Goal: Check status: Check status

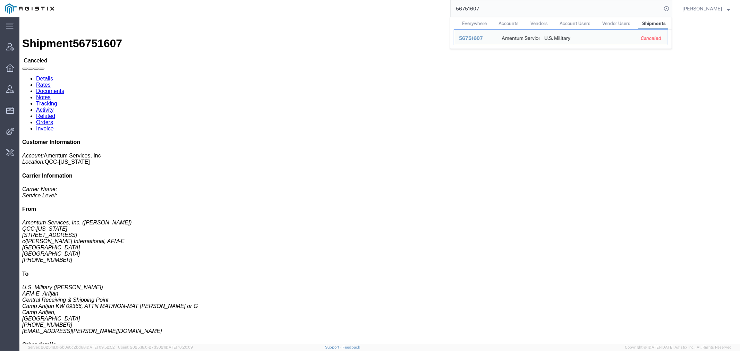
drag, startPoint x: 498, startPoint y: 8, endPoint x: 373, endPoint y: 3, distance: 125.0
click at [376, 3] on div "56751607 Everywhere Accounts Vendors Account Users Vendor Users Shipments Ship …" at bounding box center [365, 8] width 613 height 17
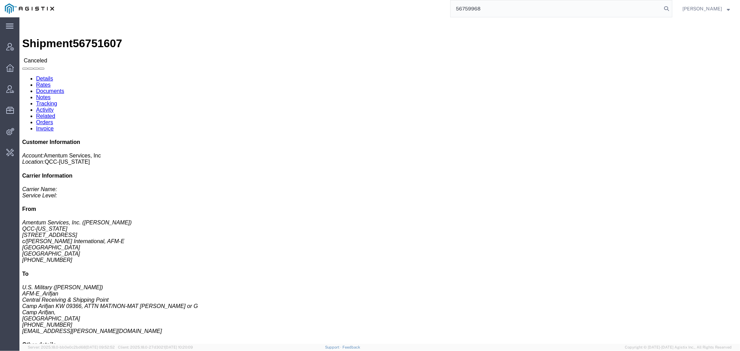
type input "56759968"
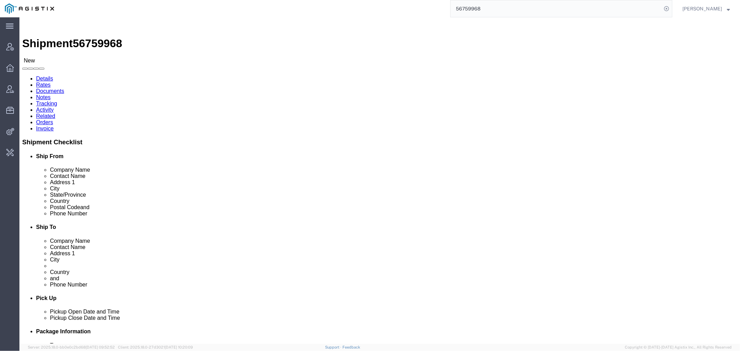
drag, startPoint x: 161, startPoint y: 24, endPoint x: 286, endPoint y: 21, distance: 124.9
click link "Activity"
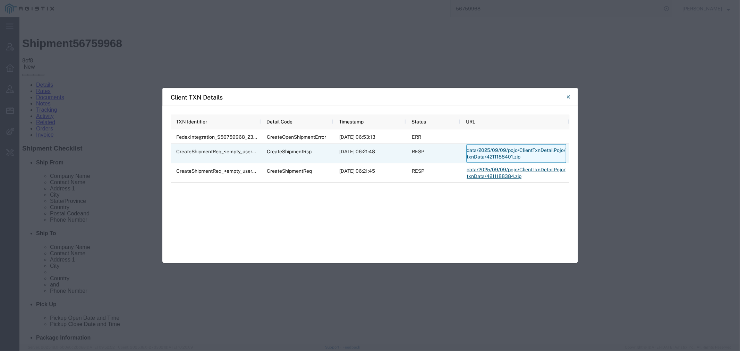
click at [486, 151] on link "data/2025/09/09/pojo/ClientTxnDetailPojo/txnData/4211188401.zip" at bounding box center [516, 153] width 100 height 19
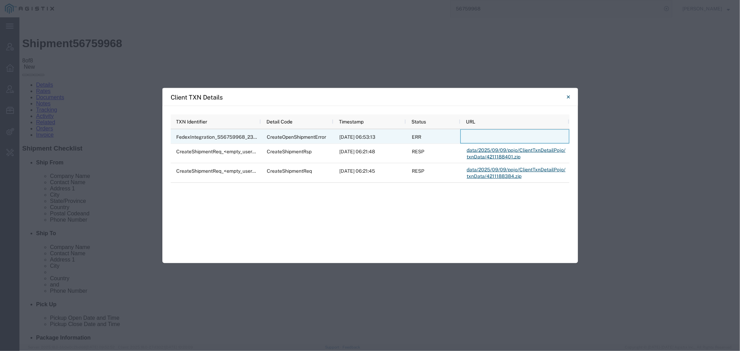
click at [488, 134] on span at bounding box center [516, 133] width 100 height 7
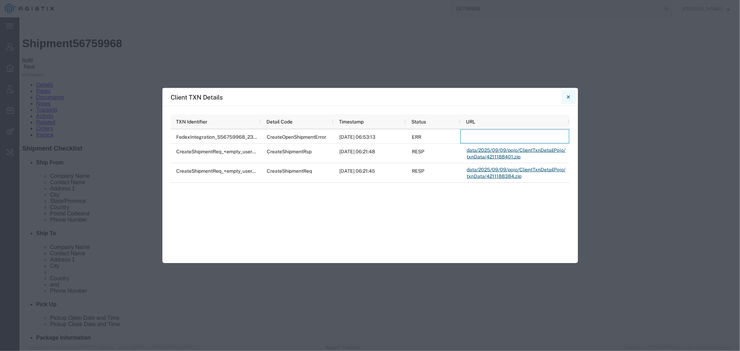
click at [567, 96] on icon "Close" at bounding box center [568, 96] width 3 height 3
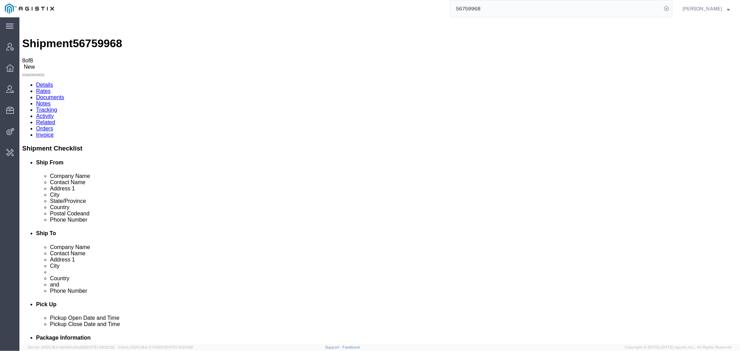
click at [55, 119] on link "Related" at bounding box center [45, 122] width 19 height 6
